Goal: Information Seeking & Learning: Find specific fact

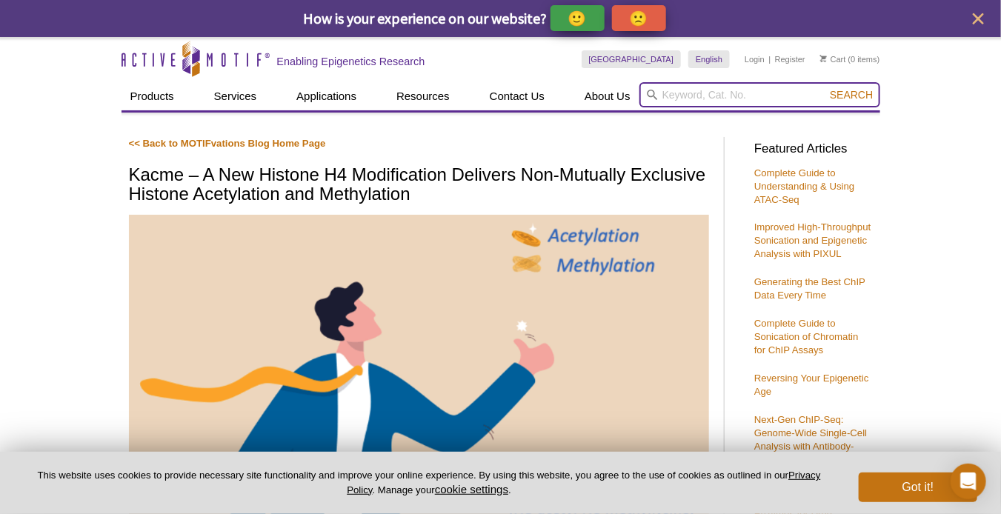
click at [669, 94] on input "search" at bounding box center [759, 94] width 241 height 25
paste input "Anti-H4Kacme"
type input "Anti-H4Kacme"
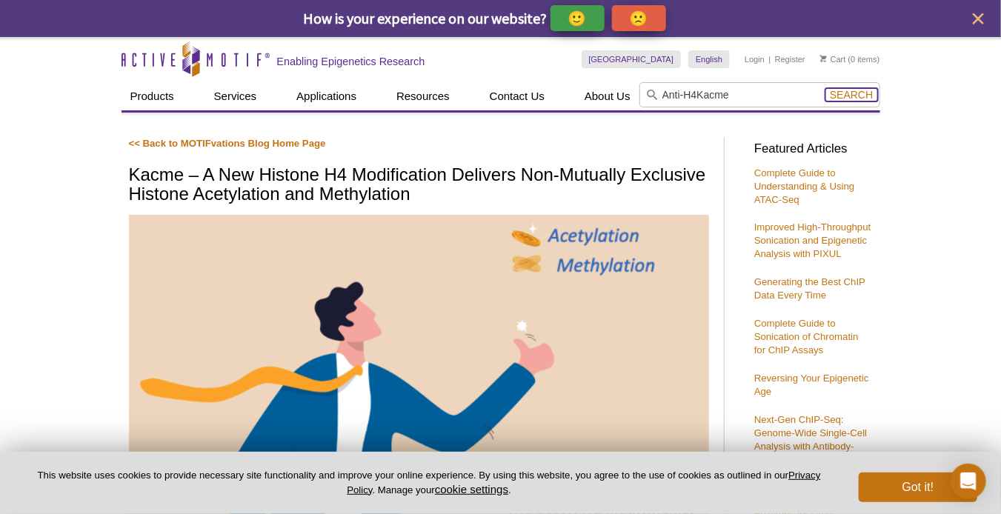
click at [858, 91] on span "Search" at bounding box center [851, 95] width 43 height 12
